Goal: Navigation & Orientation: Find specific page/section

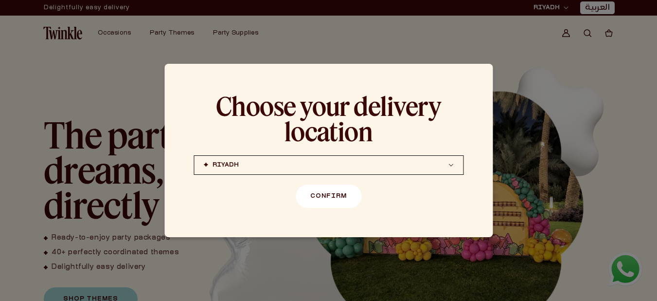
click at [333, 195] on button "Confirm" at bounding box center [329, 195] width 66 height 23
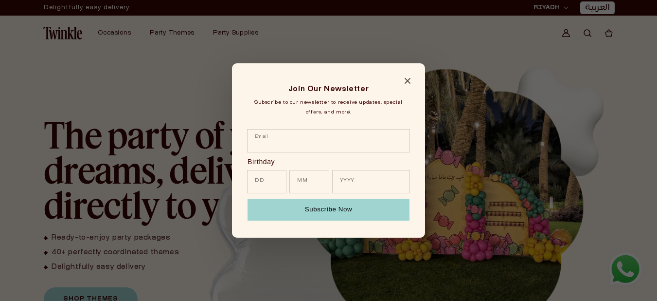
click at [402, 83] on h2 "Join Our Newsletter" at bounding box center [329, 89] width 164 height 13
click at [407, 85] on h2 "Join Our Newsletter" at bounding box center [329, 89] width 164 height 13
click at [407, 82] on icon "Close modal" at bounding box center [408, 81] width 6 height 6
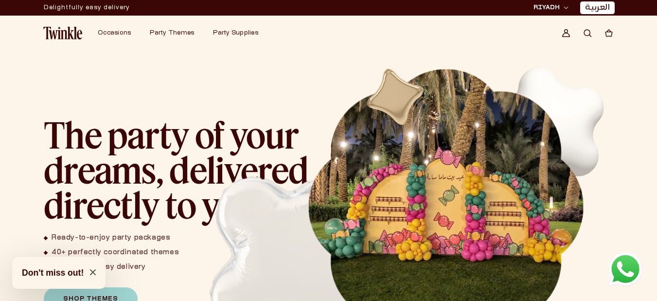
click at [560, 11] on button "[PERSON_NAME] (coming soon) [GEOGRAPHIC_DATA] (coming soon)" at bounding box center [551, 8] width 41 height 10
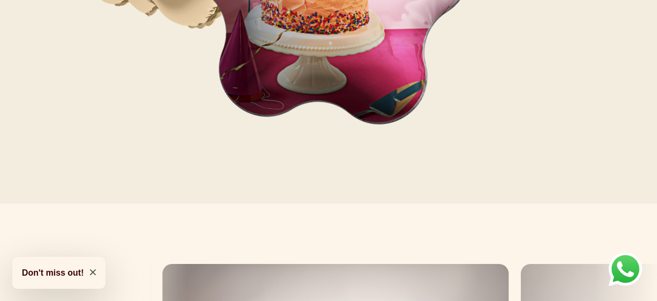
scroll to position [1070, 0]
